Goal: Task Accomplishment & Management: Complete application form

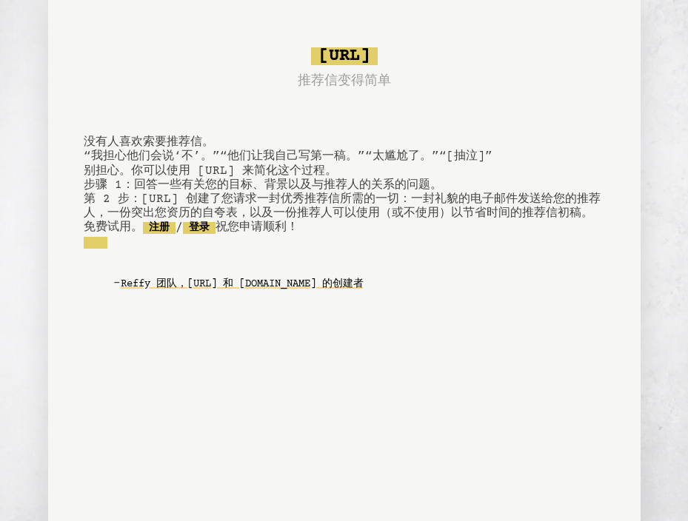
click at [245, 320] on pre "bragsheet.ai 推荐信变得简单 没有人喜欢索要推荐信。 “我担心他们会说‘不’。” “他们让我自己写第一稿。” “太尴尬了。” “[抽泣]” 别担心…" at bounding box center [344, 180] width 521 height 278
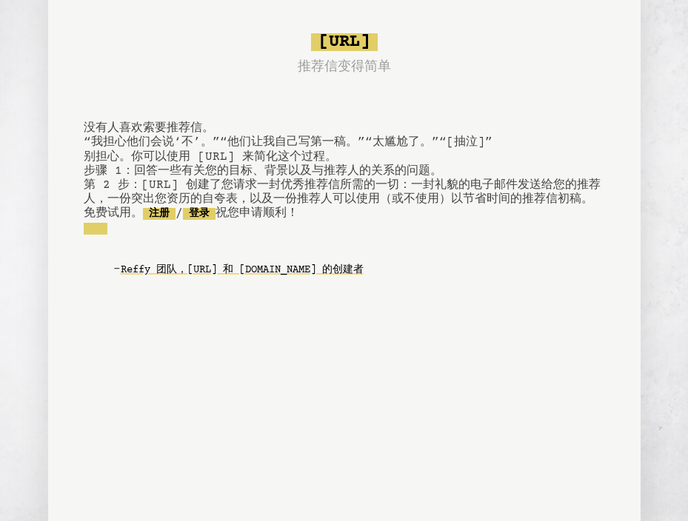
drag, startPoint x: 270, startPoint y: 39, endPoint x: 408, endPoint y: 32, distance: 138.7
click at [410, 32] on pre "bragsheet.ai 推荐信变得简单 没有人喜欢索要推荐信。 “我担心他们会说‘不’。” “他们让我自己写第一稿。” “太尴尬了。” “[抽泣]” 别担心…" at bounding box center [344, 166] width 521 height 278
drag, startPoint x: 418, startPoint y: 37, endPoint x: 283, endPoint y: 36, distance: 134.8
click at [283, 36] on div "bragsheet.ai 推荐信变得简单" at bounding box center [344, 55] width 521 height 44
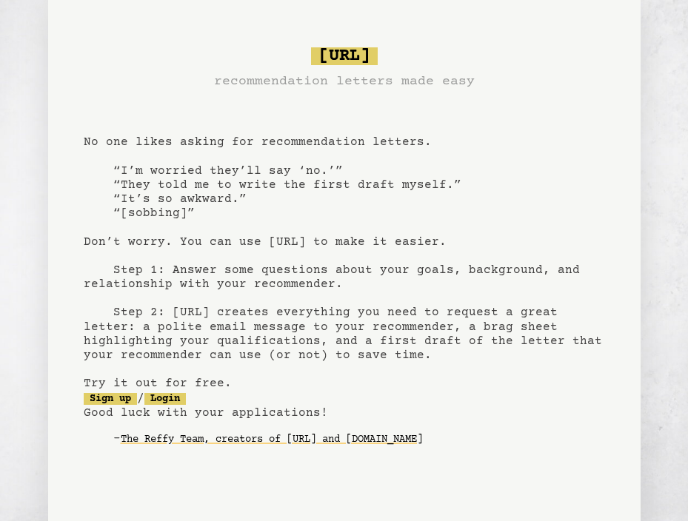
drag, startPoint x: 406, startPoint y: 57, endPoint x: 273, endPoint y: 54, distance: 133.3
click at [311, 54] on span "[URL]" at bounding box center [344, 56] width 67 height 18
copy span "[URL]"
click at [123, 401] on link "Sign up" at bounding box center [110, 399] width 53 height 12
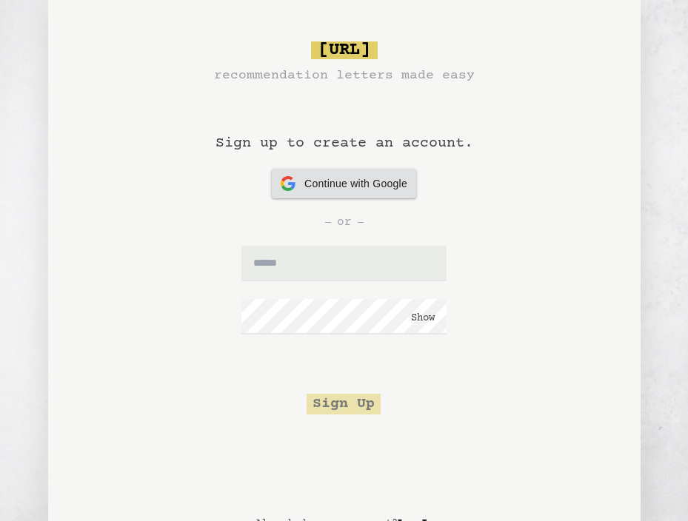
click at [369, 191] on div "Continue with Google Continue with Google" at bounding box center [344, 184] width 127 height 30
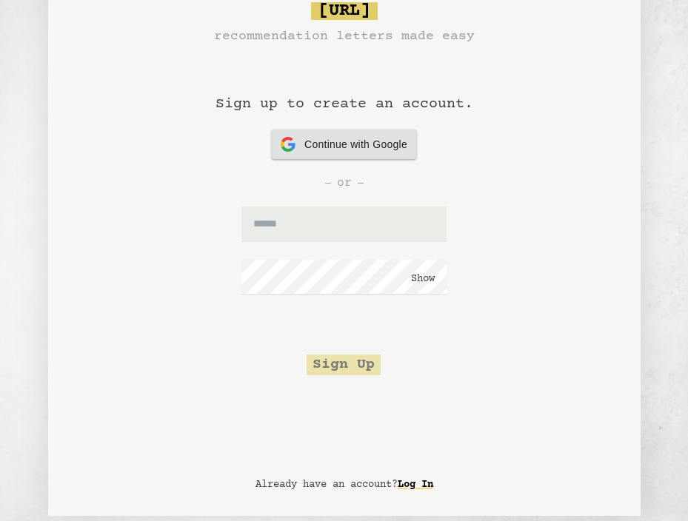
scroll to position [9, 0]
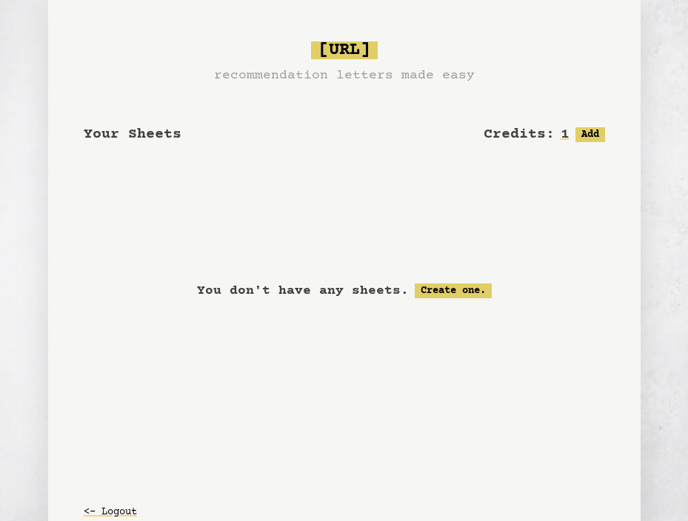
click at [368, 294] on p "You don't have any sheets." at bounding box center [303, 291] width 212 height 21
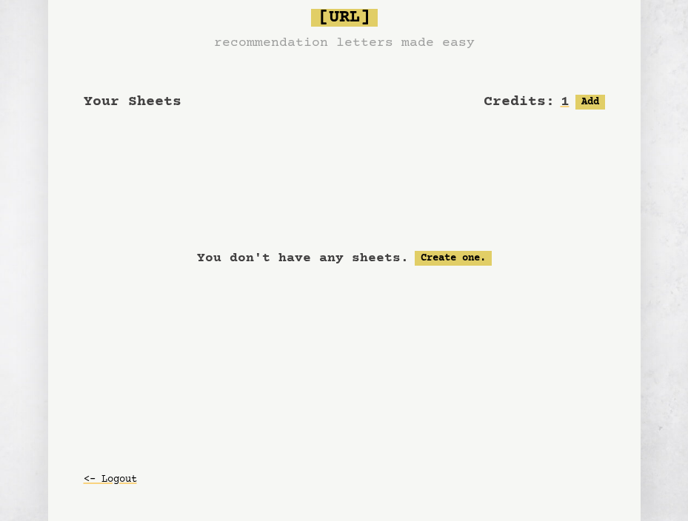
scroll to position [4, 0]
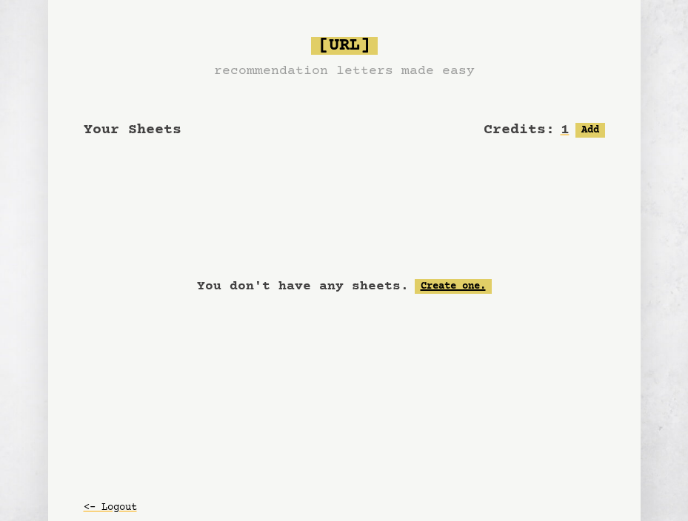
click at [438, 285] on link "Create one." at bounding box center [453, 286] width 77 height 15
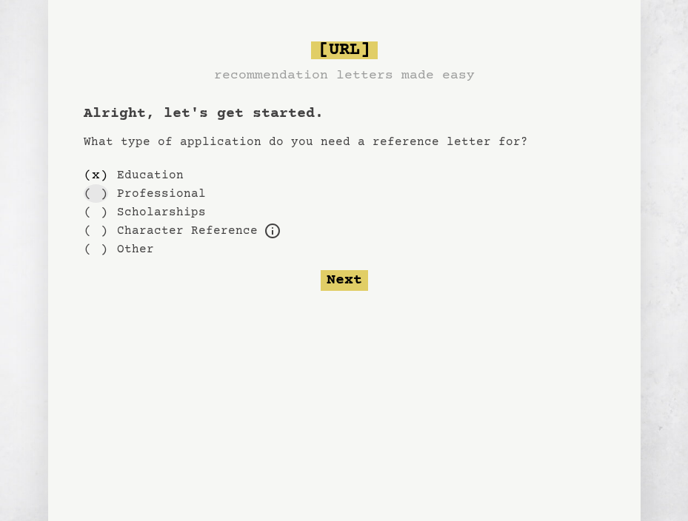
click at [95, 196] on div "( )" at bounding box center [96, 193] width 24 height 19
click at [92, 177] on div "( )" at bounding box center [96, 175] width 24 height 19
click at [332, 283] on button "Next" at bounding box center [344, 280] width 47 height 21
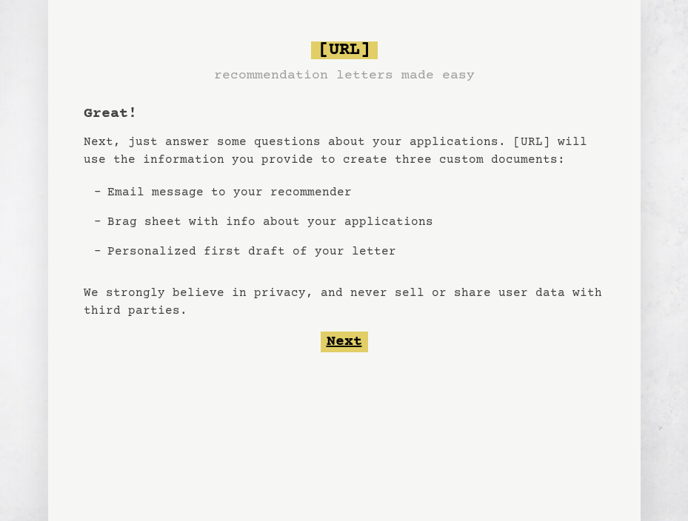
click at [353, 342] on button "Next" at bounding box center [344, 342] width 47 height 21
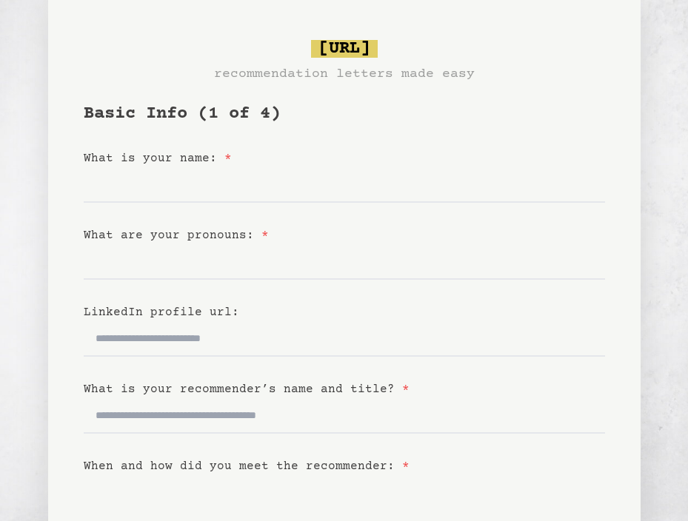
scroll to position [30, 0]
